Goal: Task Accomplishment & Management: Complete application form

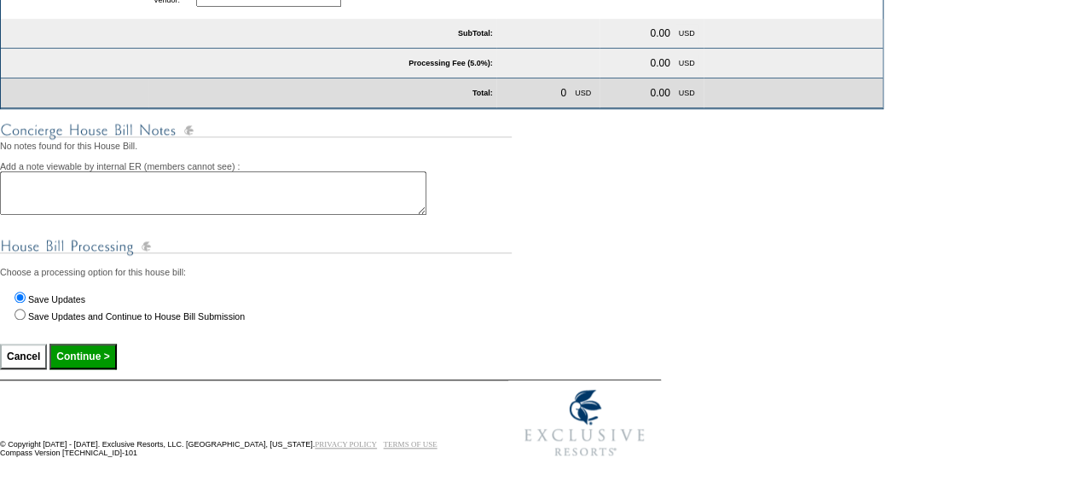
scroll to position [729, 0]
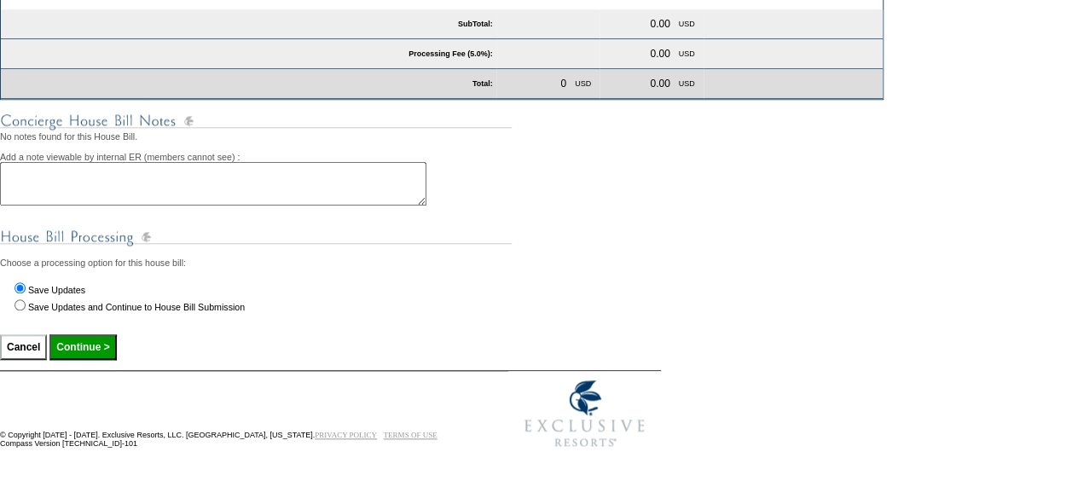
click at [21, 304] on input "Save Updates and Continue to House Bill Submission" at bounding box center [19, 304] width 11 height 11
radio input "true"
click at [107, 356] on input "Continue >" at bounding box center [82, 347] width 67 height 26
type input "Processing..."
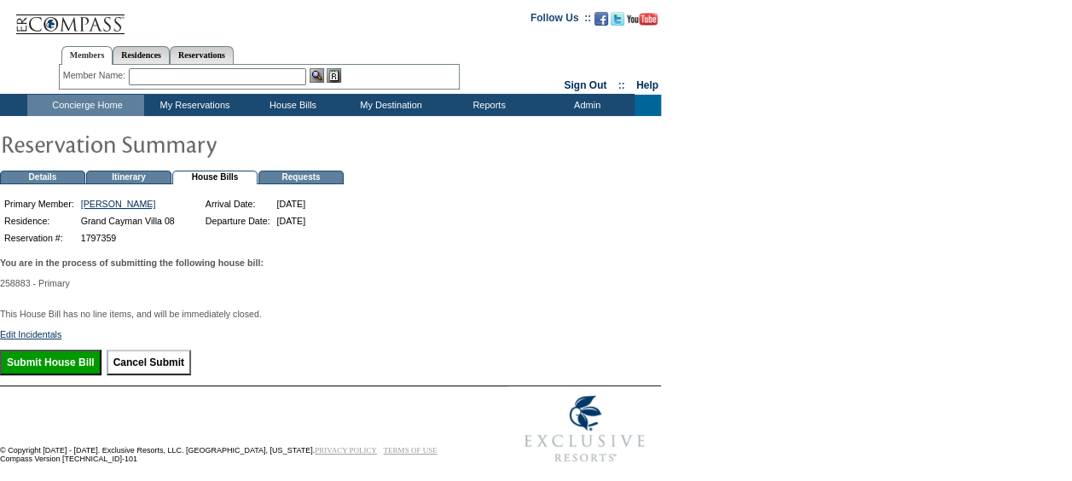
click at [59, 374] on input "Submit House Bill" at bounding box center [50, 363] width 101 height 26
